Goal: Task Accomplishment & Management: Manage account settings

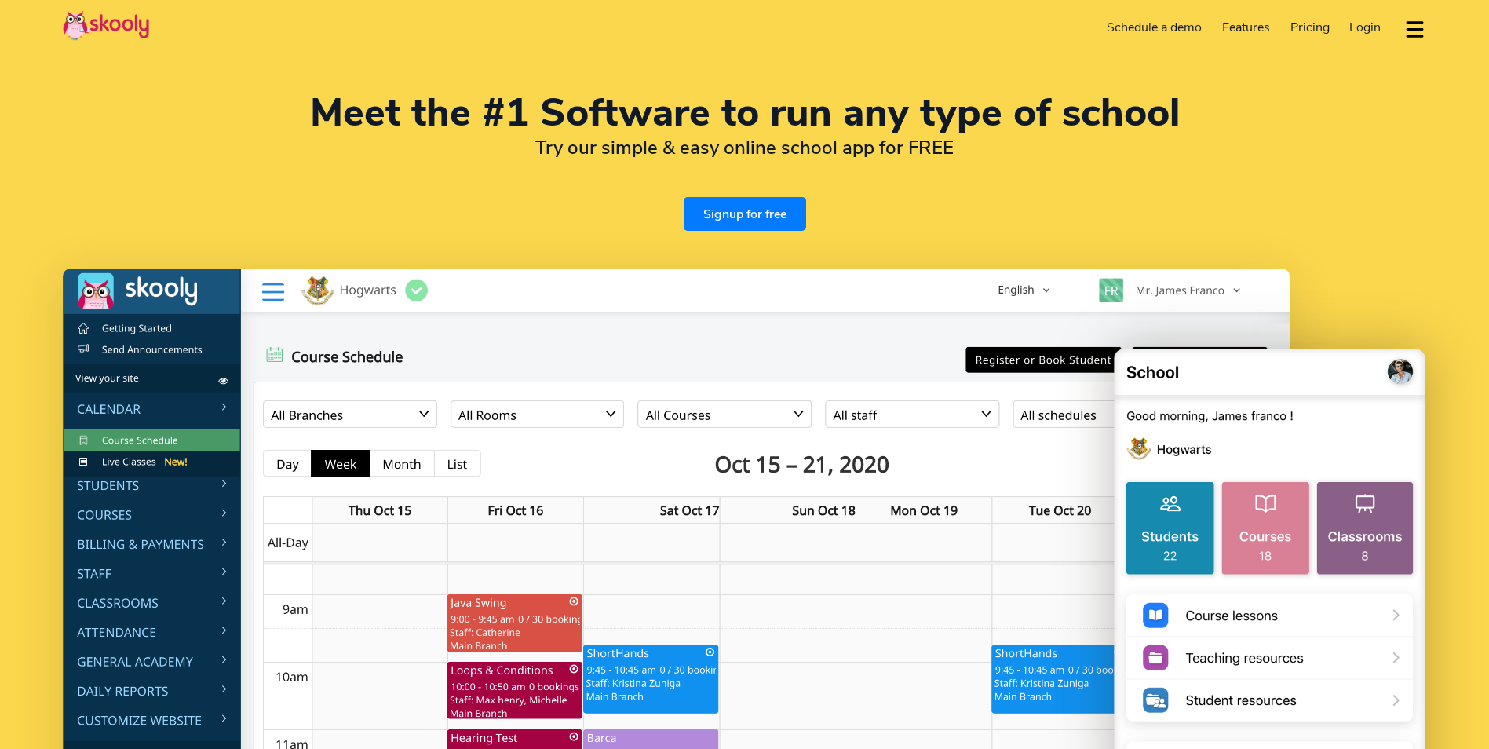
select select "en"
select select "962"
select select "Jordan"
select select "Asia/[GEOGRAPHIC_DATA]"
click at [1373, 24] on span "Login" at bounding box center [1364, 27] width 31 height 17
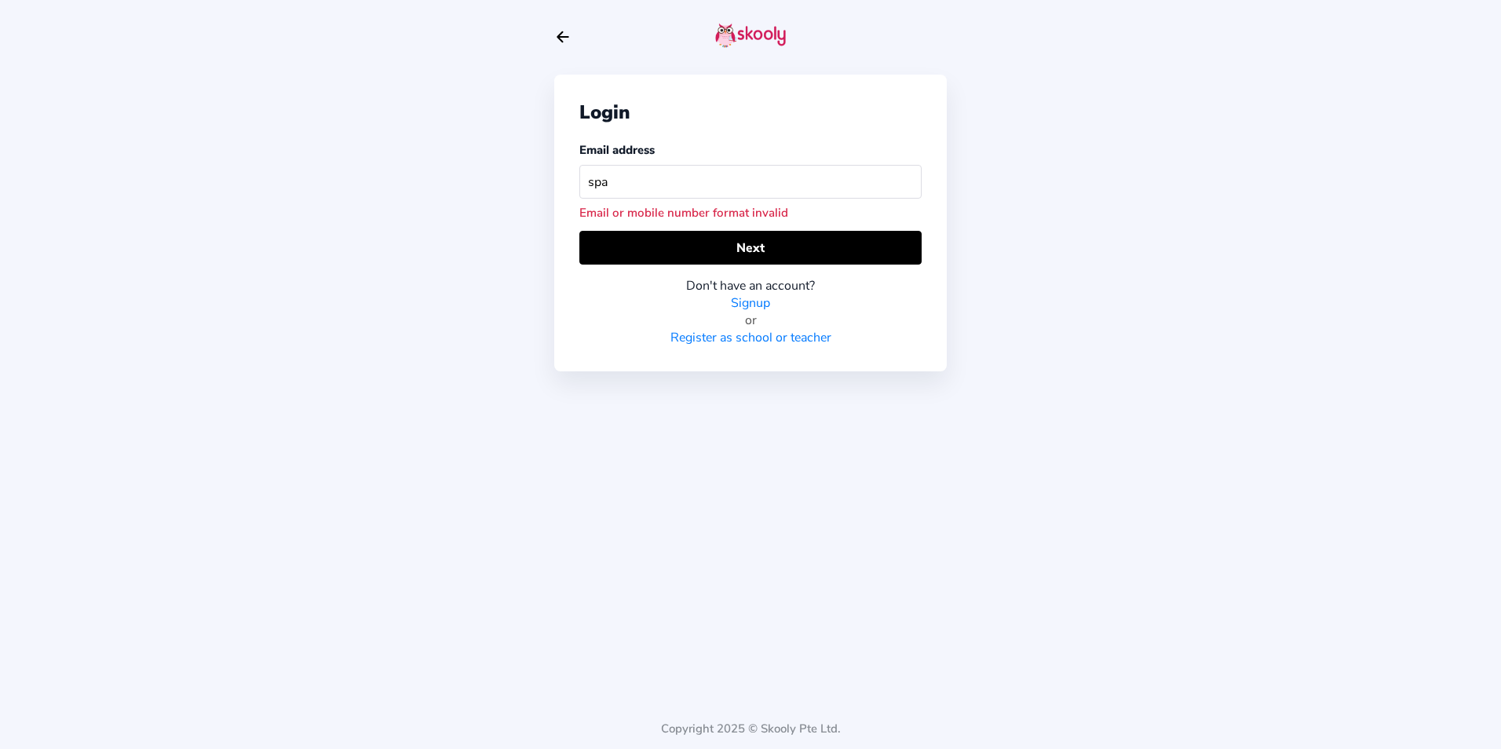
click at [625, 331] on div "Register as school or teacher" at bounding box center [750, 337] width 342 height 17
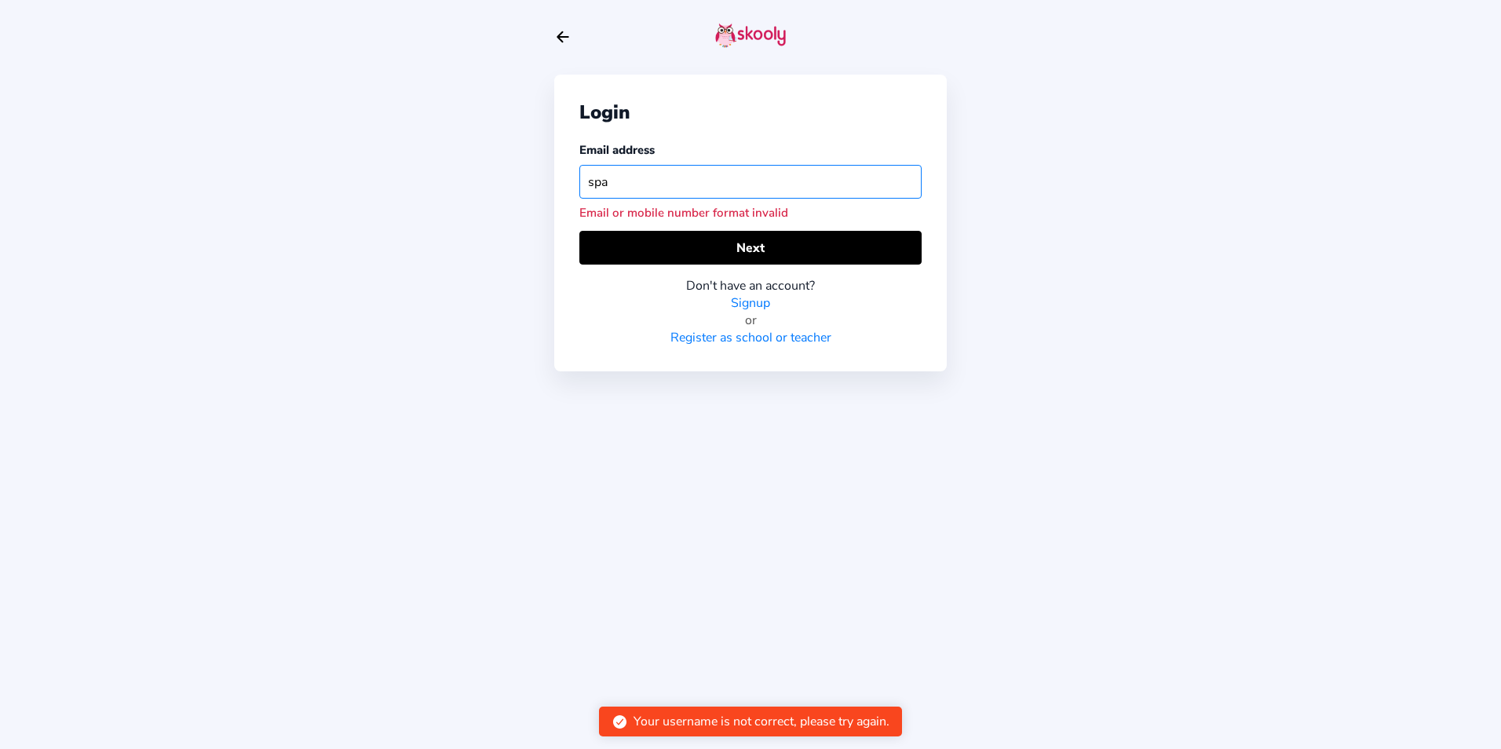
click at [679, 180] on input "spa" at bounding box center [750, 182] width 342 height 34
type input "sparklenurseryjo@gmail.com"
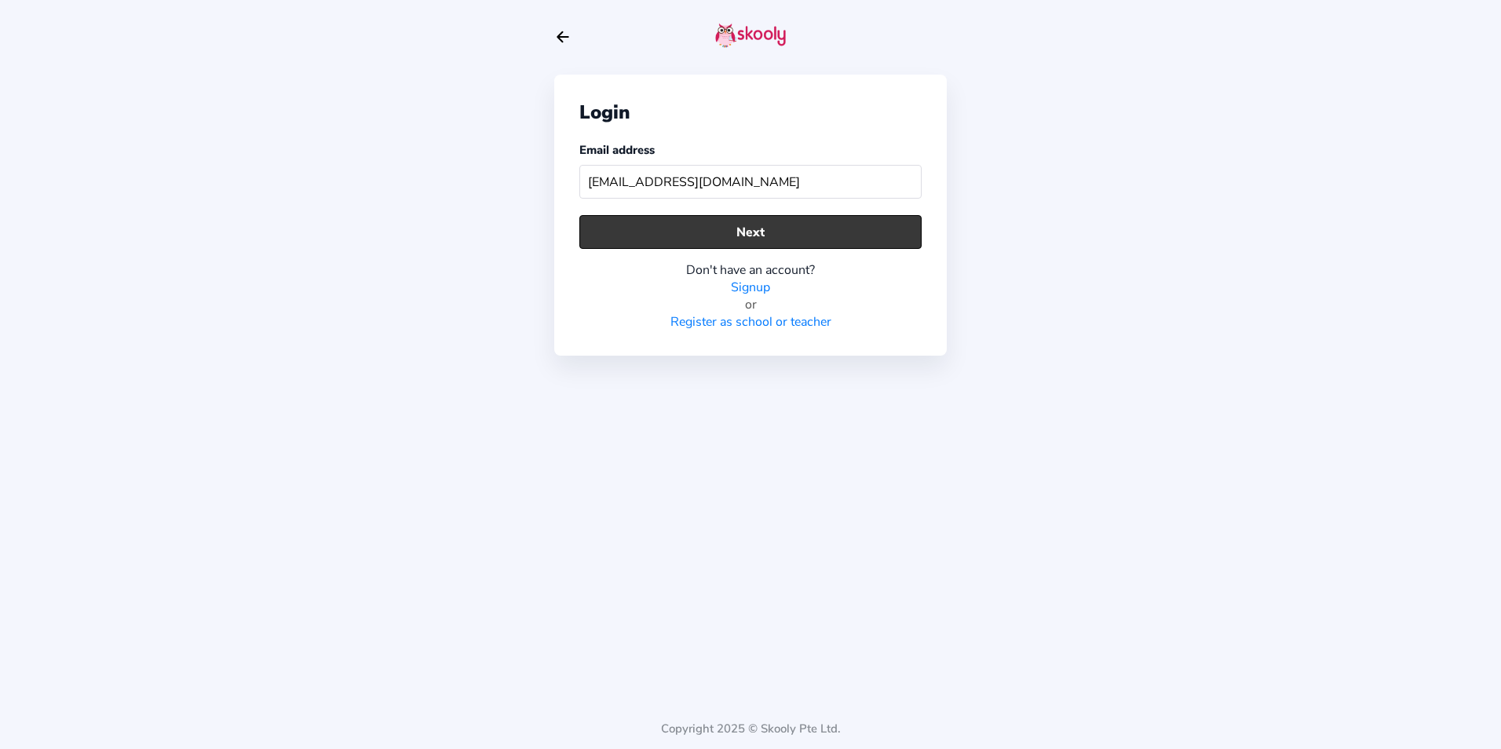
click at [784, 233] on button "Next" at bounding box center [750, 232] width 342 height 34
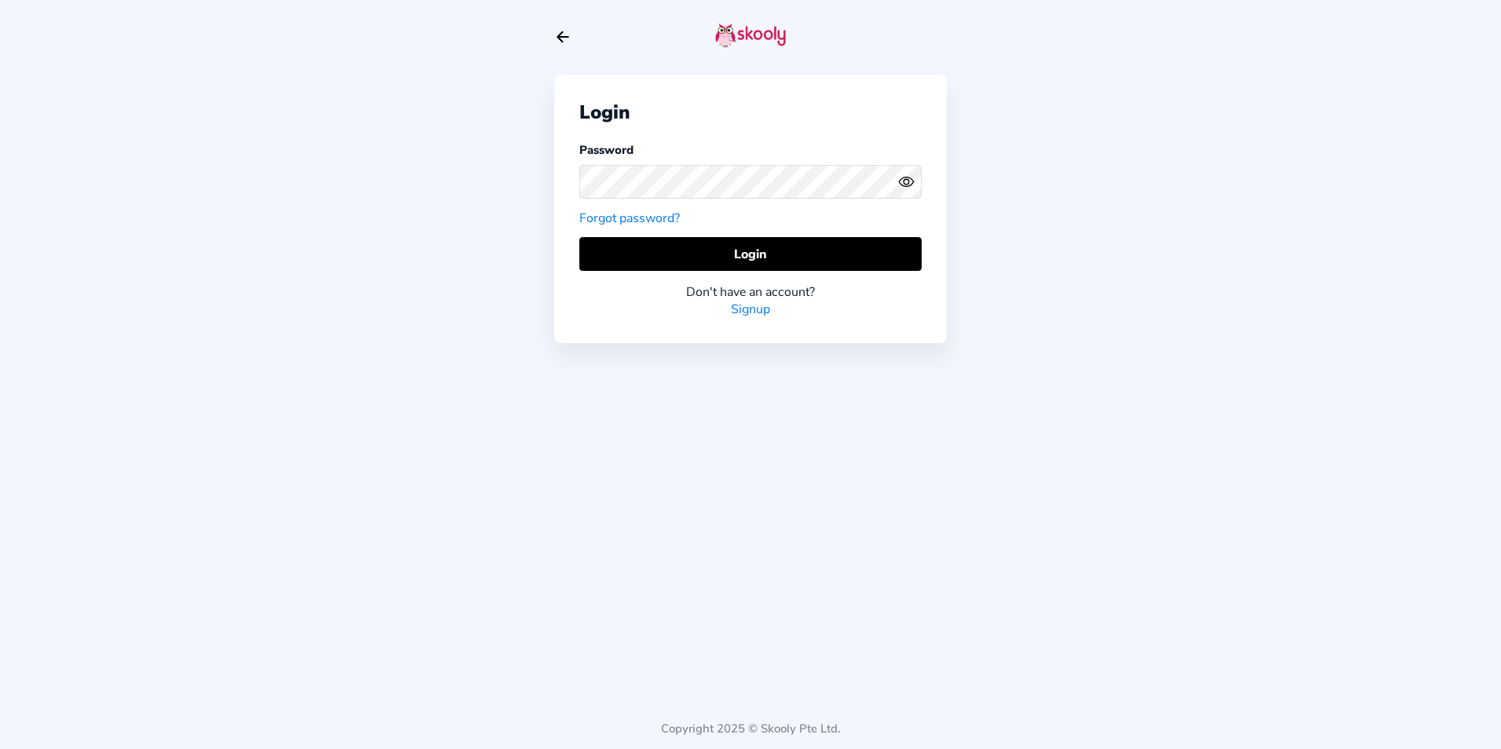
click at [657, 216] on link "Forgot password?" at bounding box center [629, 218] width 100 height 17
click at [903, 184] on icon "Eye" at bounding box center [906, 181] width 16 height 16
click at [612, 239] on button "Login" at bounding box center [750, 254] width 342 height 34
